Goal: Task Accomplishment & Management: Complete application form

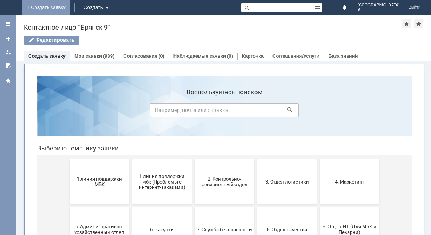
click at [70, 7] on link "+ Создать заявку" at bounding box center [46, 7] width 48 height 15
click at [92, 173] on button "1 линия поддержки МБК" at bounding box center [100, 181] width 60 height 45
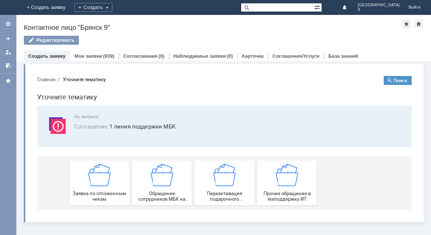
click at [92, 173] on button "Заявка по отложенным чекам" at bounding box center [100, 182] width 60 height 45
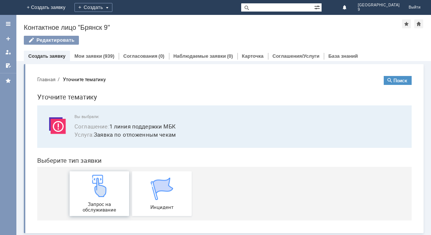
click at [92, 188] on div "Запрос на обслуживание" at bounding box center [99, 194] width 55 height 38
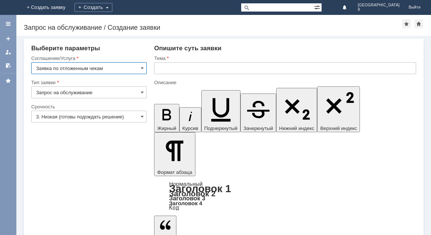
click at [156, 69] on input "text" at bounding box center [285, 68] width 262 height 12
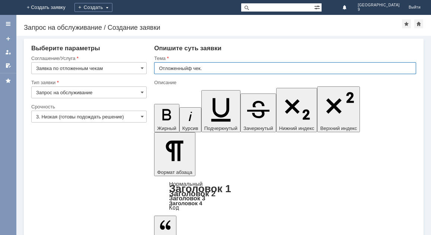
type input "Отложенныйф чек."
